Goal: Use online tool/utility: Utilize a website feature to perform a specific function

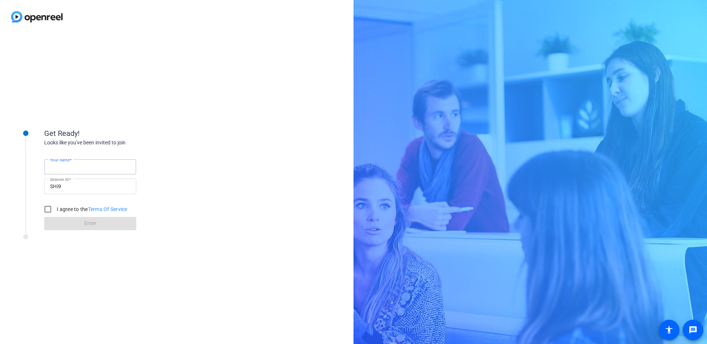
click at [105, 163] on input "Your name" at bounding box center [90, 166] width 80 height 9
type input "[PERSON_NAME]"
click at [47, 208] on input "I agree to the Terms Of Service" at bounding box center [47, 209] width 15 height 15
checkbox input "true"
click at [74, 225] on span at bounding box center [90, 224] width 92 height 18
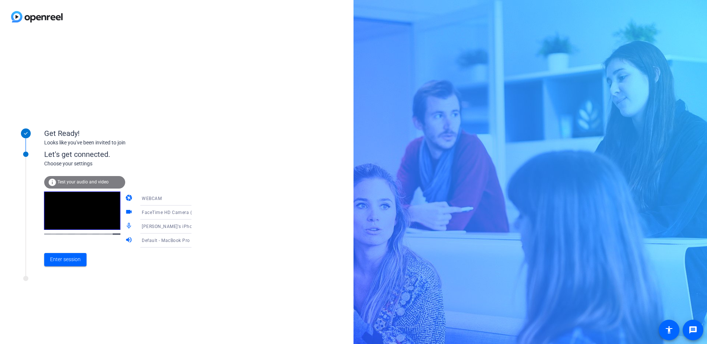
click at [197, 213] on icon at bounding box center [199, 213] width 4 height 2
click at [166, 264] on span "Logitech Webcam C930e (046d:0843)" at bounding box center [159, 270] width 57 height 18
click at [70, 258] on span "Enter session" at bounding box center [65, 259] width 31 height 8
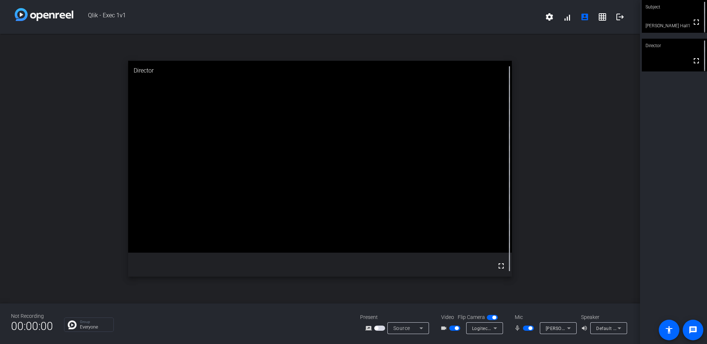
click at [534, 42] on div "open_in_new Director fullscreen" at bounding box center [320, 168] width 640 height 269
click at [565, 18] on span at bounding box center [567, 17] width 18 height 18
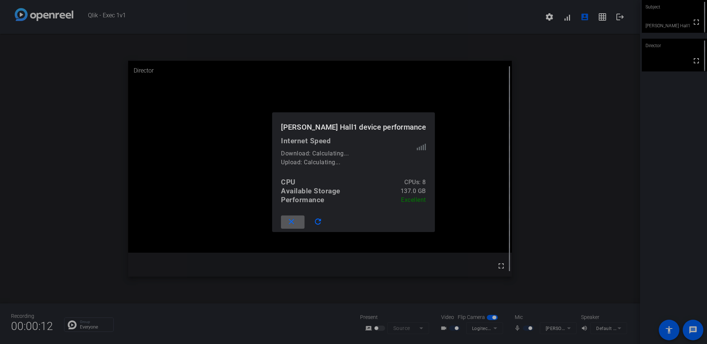
click at [296, 223] on mat-icon "close" at bounding box center [291, 221] width 9 height 9
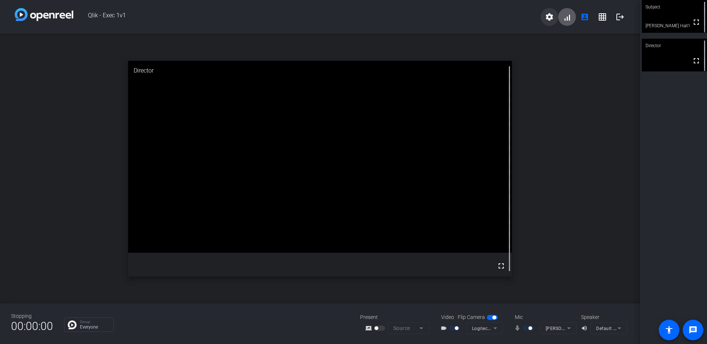
click at [554, 16] on span at bounding box center [549, 17] width 18 height 18
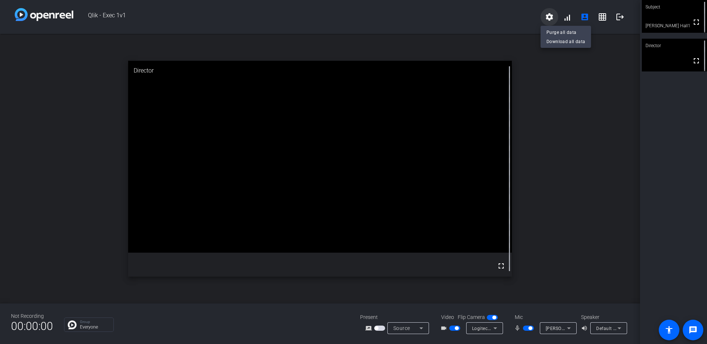
click at [554, 16] on div at bounding box center [353, 172] width 707 height 344
click at [551, 19] on mat-icon "settings" at bounding box center [549, 17] width 9 height 9
click at [572, 93] on div at bounding box center [353, 172] width 707 height 344
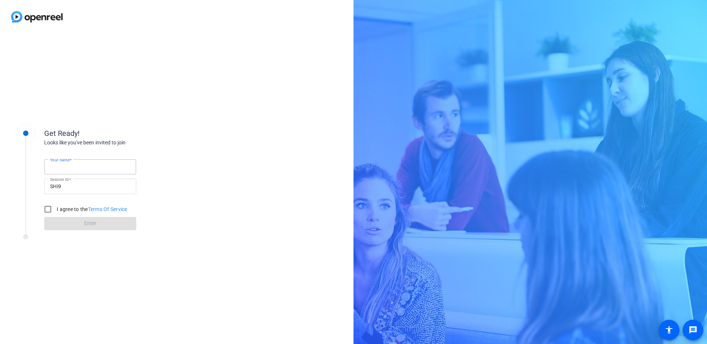
click at [79, 164] on input "Your name" at bounding box center [90, 166] width 80 height 9
click at [86, 166] on input "Your name" at bounding box center [90, 166] width 80 height 9
type input "[PERSON_NAME]"
click at [48, 211] on input "I agree to the Terms Of Service" at bounding box center [47, 209] width 15 height 15
checkbox input "true"
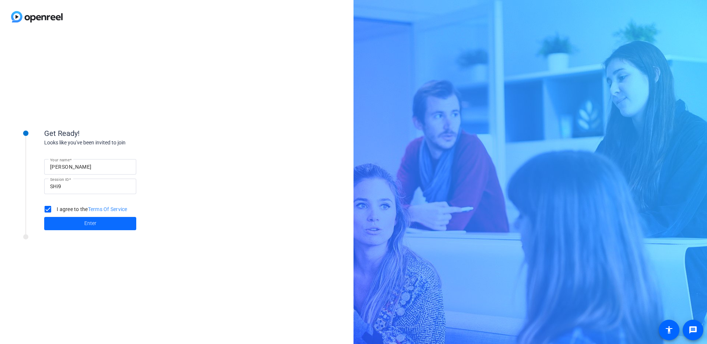
click at [72, 222] on span at bounding box center [90, 224] width 92 height 18
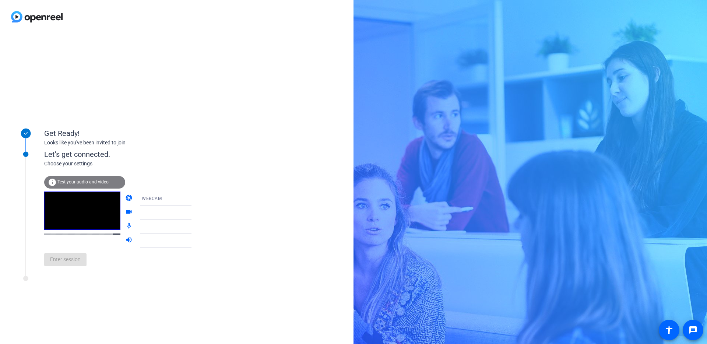
click at [184, 198] on mat-form-field "WEBCAM" at bounding box center [171, 198] width 70 height 14
click at [184, 199] on mat-form-field "WEBCAM" at bounding box center [171, 198] width 70 height 14
click at [194, 199] on icon at bounding box center [198, 198] width 9 height 9
click at [184, 199] on div at bounding box center [353, 172] width 707 height 344
click at [194, 209] on icon at bounding box center [198, 212] width 9 height 9
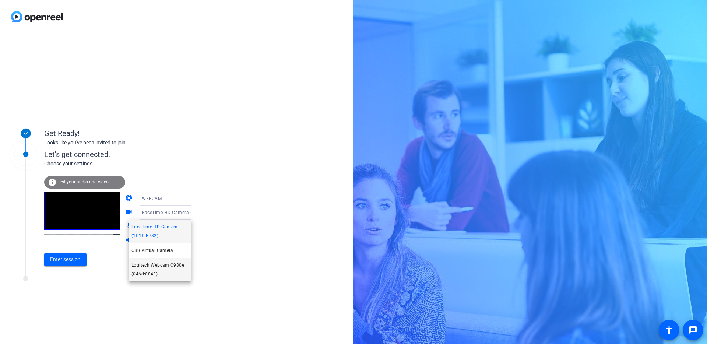
click at [168, 263] on span "Logitech Webcam C930e (046d:0843)" at bounding box center [159, 270] width 57 height 18
click at [66, 259] on span "Enter session" at bounding box center [65, 259] width 31 height 8
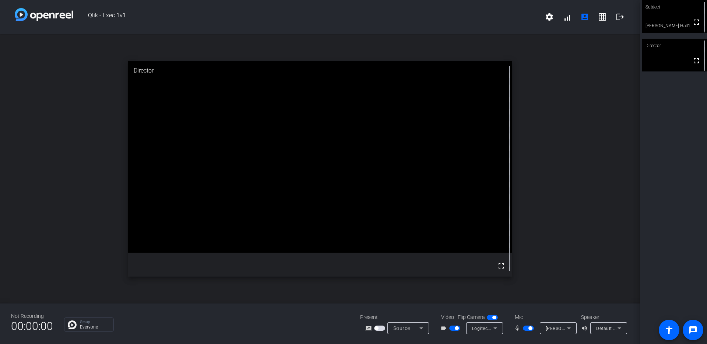
click at [423, 329] on icon at bounding box center [421, 327] width 9 height 9
click at [423, 329] on div at bounding box center [353, 172] width 707 height 344
click at [600, 16] on mat-icon "grid_on" at bounding box center [602, 17] width 9 height 9
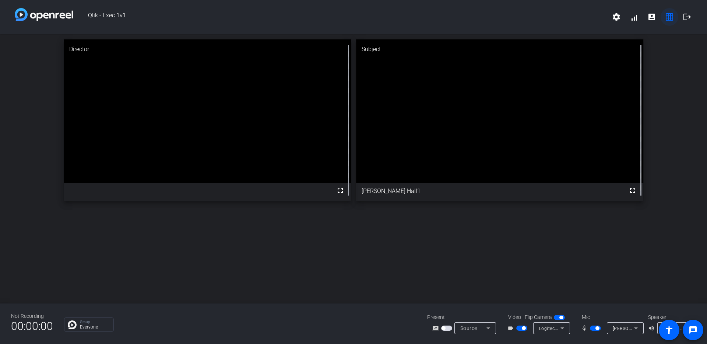
click at [669, 19] on mat-icon "grid_on" at bounding box center [669, 17] width 9 height 9
click at [668, 17] on mat-icon "grid_on" at bounding box center [669, 17] width 9 height 9
